Goal: Task Accomplishment & Management: Use online tool/utility

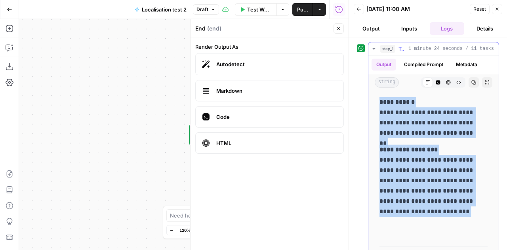
scroll to position [7, 0]
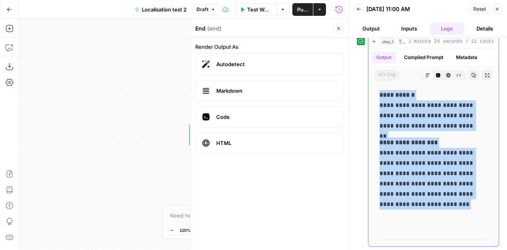
click at [443, 168] on p "**********" at bounding box center [428, 179] width 96 height 82
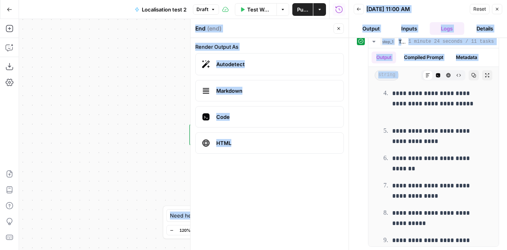
scroll to position [7649, 0]
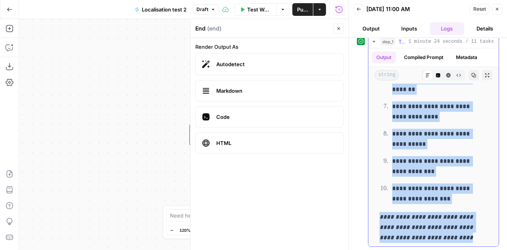
drag, startPoint x: 380, startPoint y: 93, endPoint x: 462, endPoint y: 238, distance: 166.3
click at [482, 10] on span "Reset" at bounding box center [480, 9] width 13 height 7
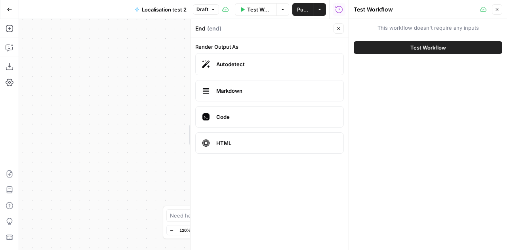
click at [113, 133] on div "Workflow Set Inputs Inputs LLM · GPT-4.1 Translation and localization Step 1 En…" at bounding box center [184, 134] width 330 height 231
click at [497, 7] on icon "button" at bounding box center [497, 9] width 5 height 5
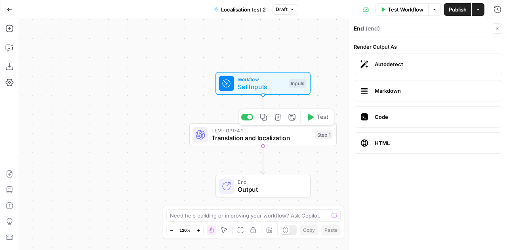
click at [249, 145] on div "LLM · GPT-4.1 Translation and localization Step 1 Copy step Delete step Add Not…" at bounding box center [262, 134] width 147 height 23
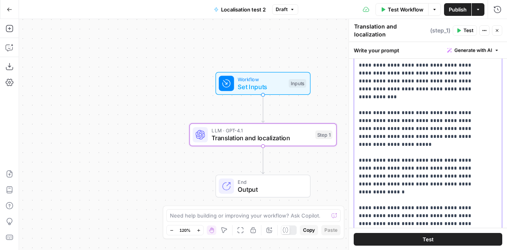
scroll to position [281, 0]
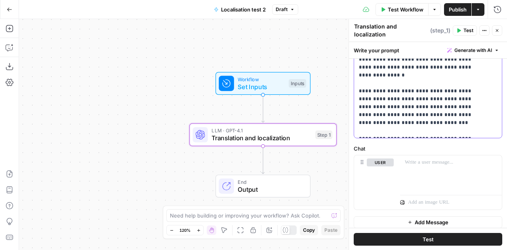
drag, startPoint x: 358, startPoint y: 181, endPoint x: 477, endPoint y: 124, distance: 131.4
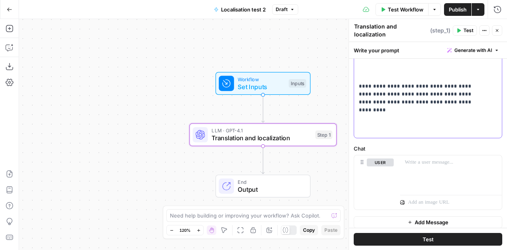
scroll to position [5062, 0]
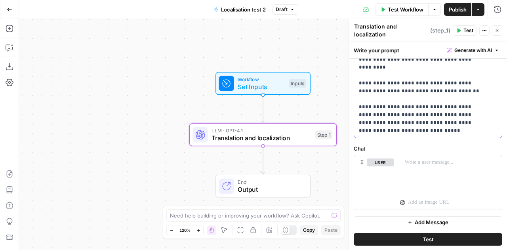
scroll to position [4923, 0]
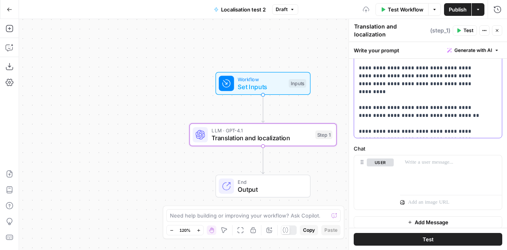
scroll to position [4898, 0]
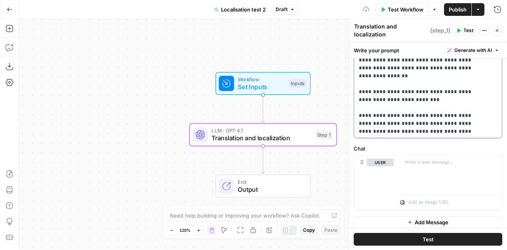
scroll to position [4842, 0]
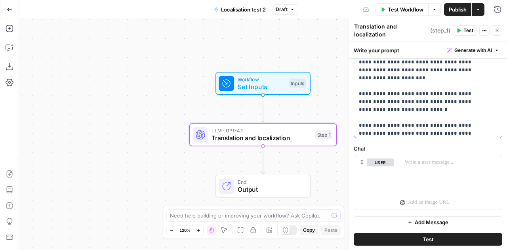
scroll to position [4753, 0]
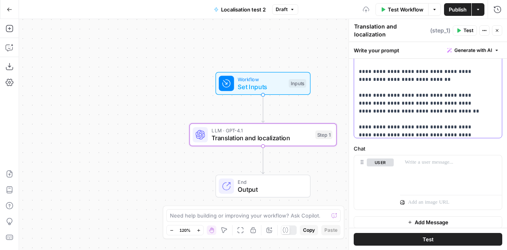
scroll to position [4684, 0]
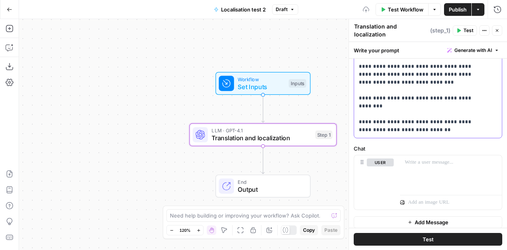
scroll to position [4637, 0]
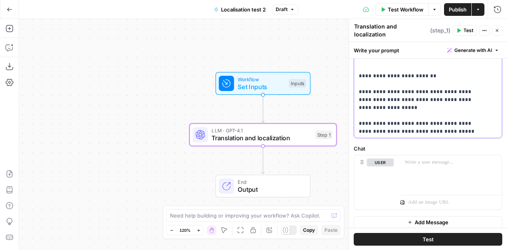
scroll to position [4557, 0]
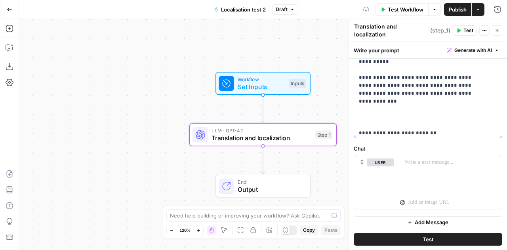
scroll to position [4500, 0]
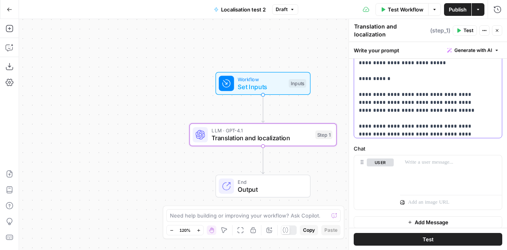
scroll to position [3968, 0]
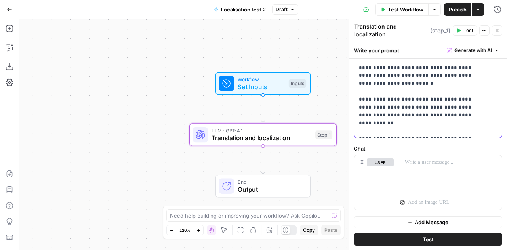
scroll to position [178, 0]
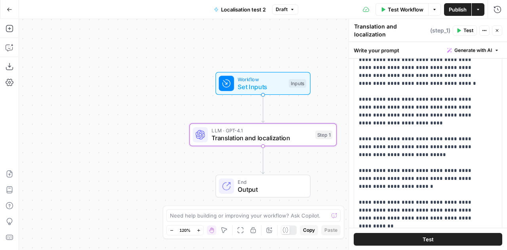
click at [431, 236] on button "Test" at bounding box center [428, 239] width 149 height 13
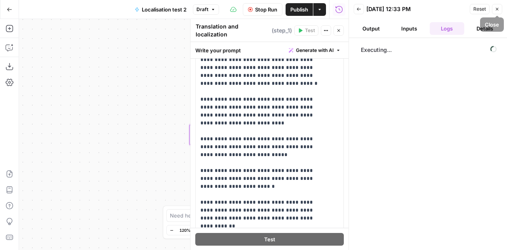
click at [497, 9] on icon "button" at bounding box center [497, 9] width 5 height 5
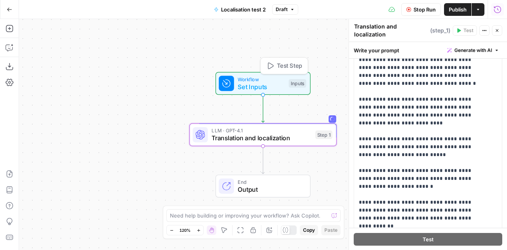
click at [242, 78] on span "Workflow" at bounding box center [261, 79] width 47 height 8
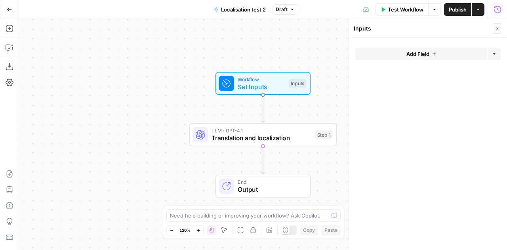
click at [274, 182] on span "End" at bounding box center [270, 182] width 65 height 8
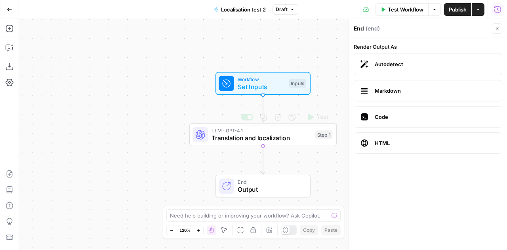
click at [257, 73] on div "Workflow Set Inputs Inputs Test Step" at bounding box center [263, 83] width 95 height 23
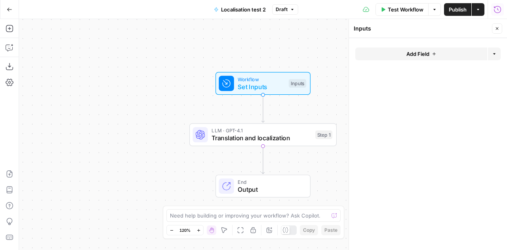
click at [392, 6] on span "Test Workflow" at bounding box center [406, 10] width 36 height 8
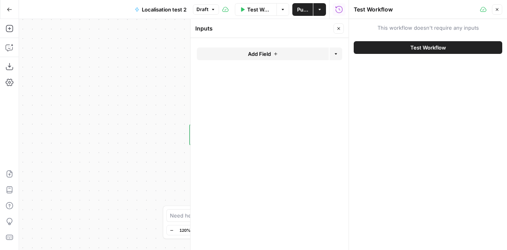
click at [442, 49] on span "Test Workflow" at bounding box center [429, 48] width 36 height 8
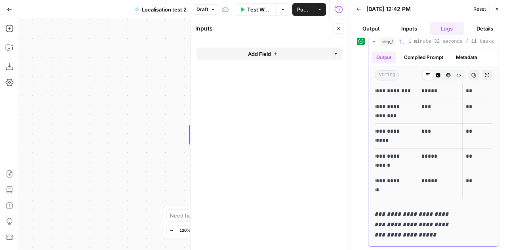
scroll to position [0, 46]
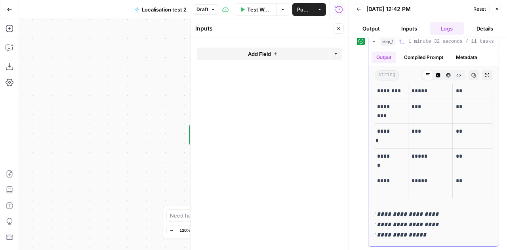
drag, startPoint x: 380, startPoint y: 122, endPoint x: 482, endPoint y: 181, distance: 117.3
copy div "**********"
